Goal: Task Accomplishment & Management: Complete application form

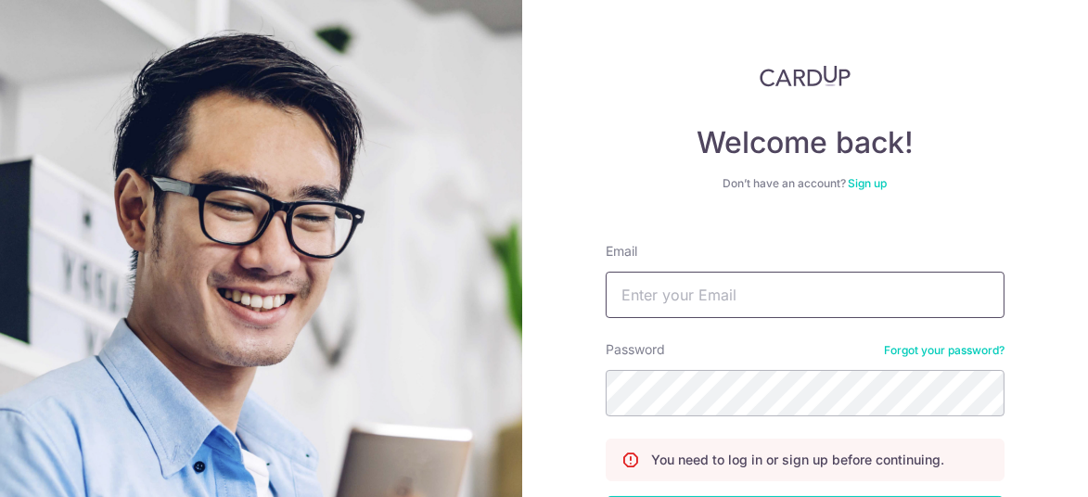
click at [761, 303] on input "Email" at bounding box center [804, 295] width 399 height 46
click at [875, 299] on input "Email" at bounding box center [804, 295] width 399 height 46
type input "[PERSON_NAME][EMAIL_ADDRESS][DOMAIN_NAME]"
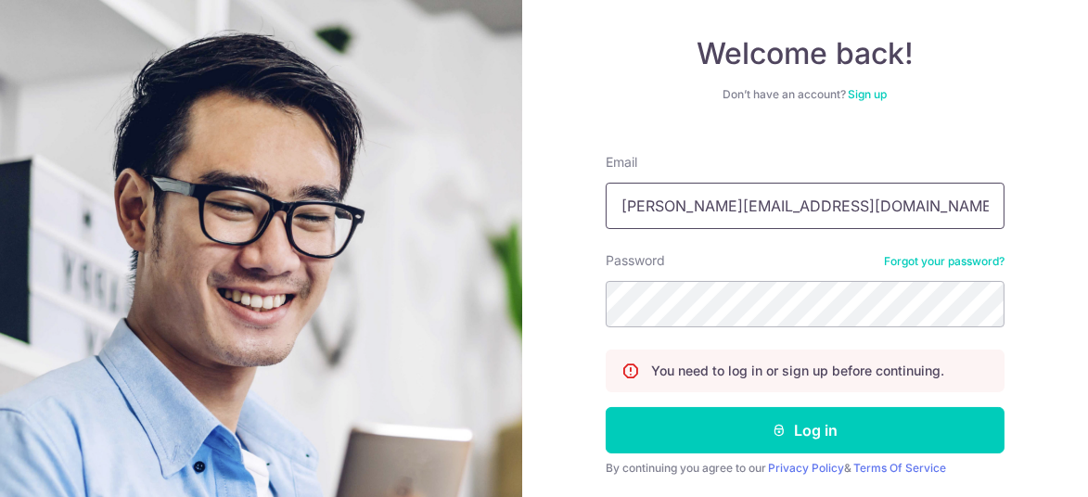
scroll to position [147, 0]
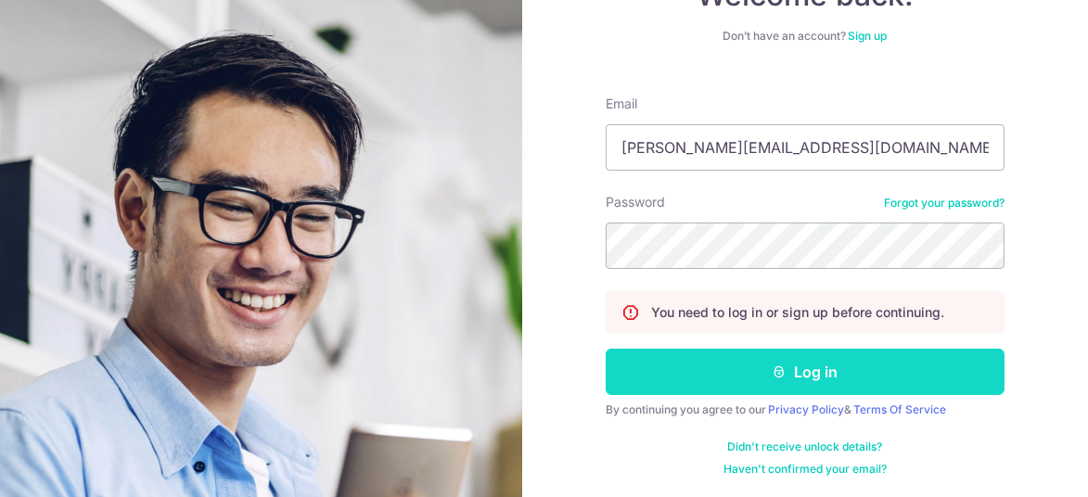
click at [818, 376] on button "Log in" at bounding box center [804, 372] width 399 height 46
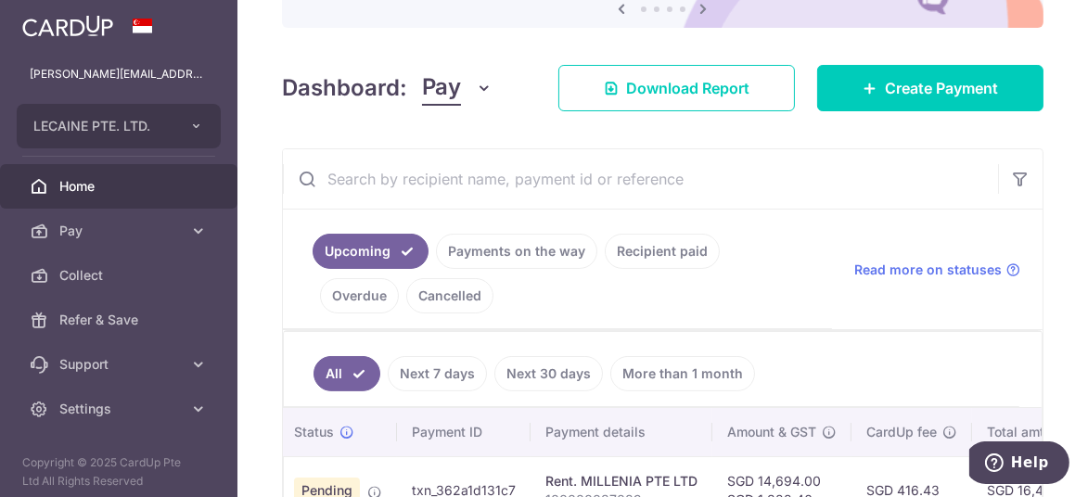
scroll to position [93, 0]
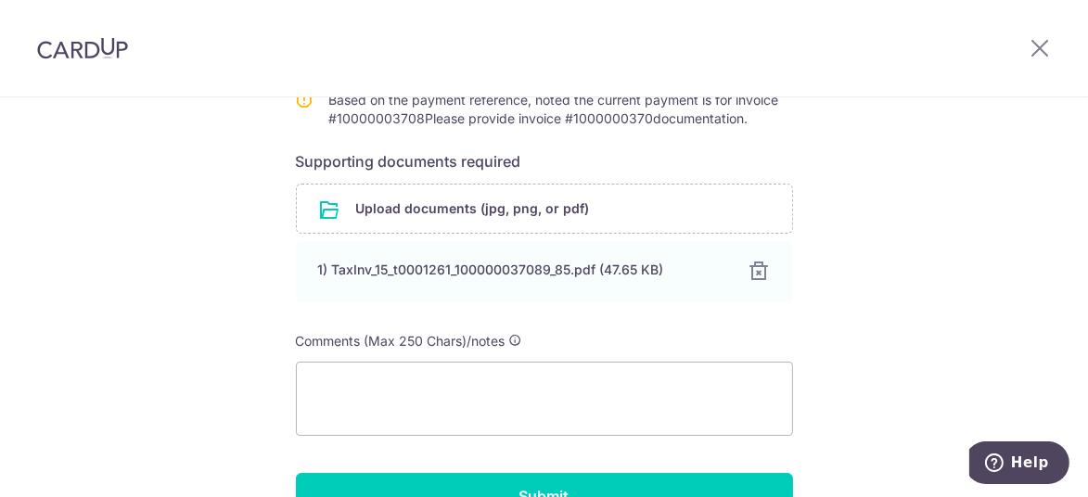
scroll to position [464, 0]
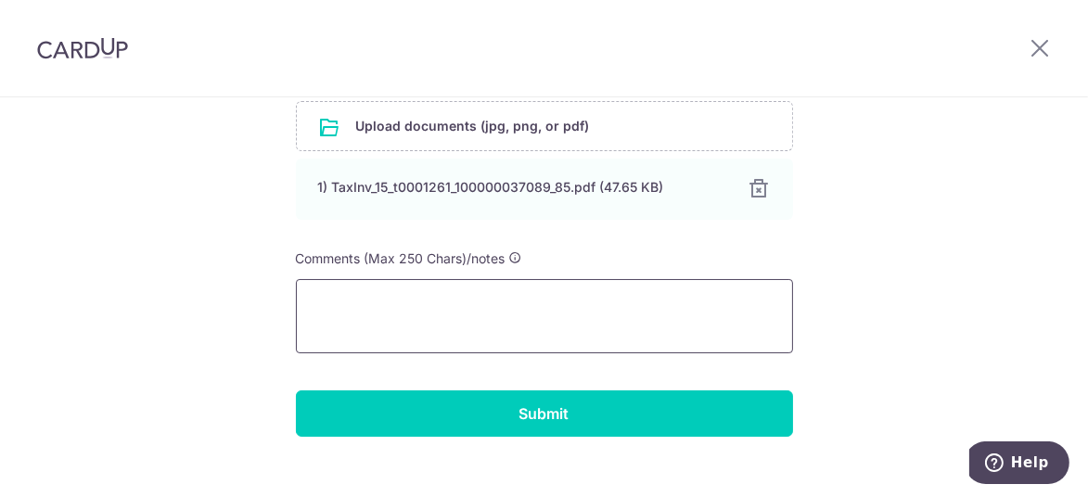
click at [439, 295] on textarea at bounding box center [544, 316] width 497 height 74
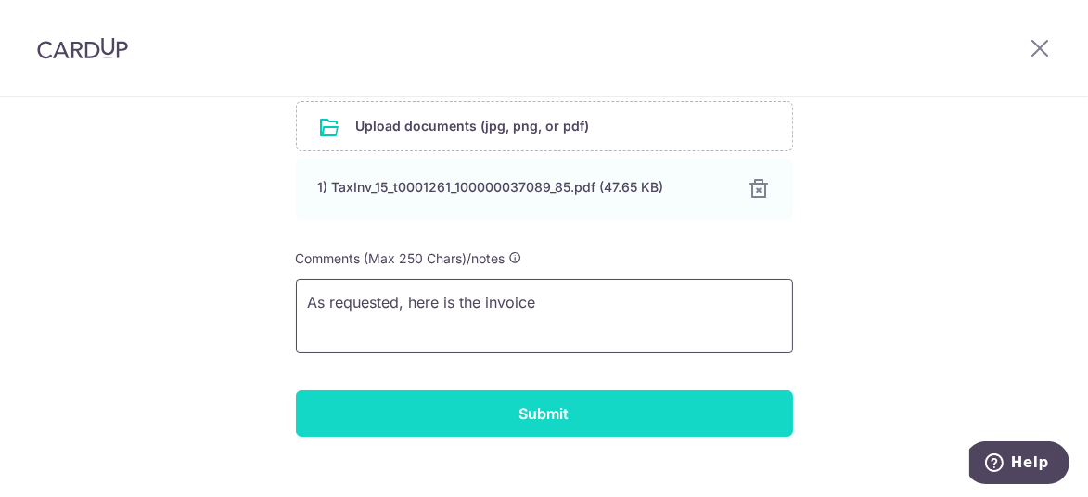
type textarea "As requested, here is the invoice"
click at [531, 408] on input "Submit" at bounding box center [544, 413] width 497 height 46
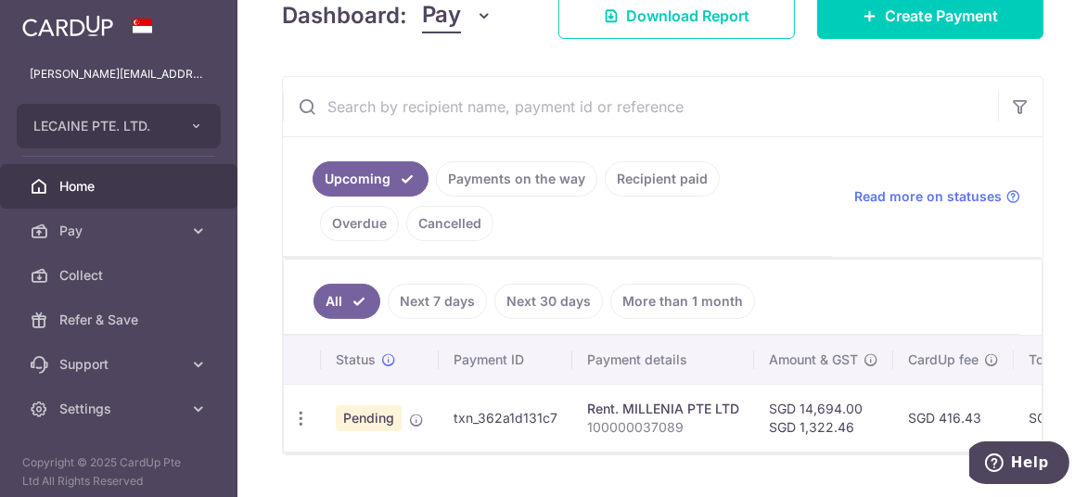
scroll to position [371, 0]
